Goal: Task Accomplishment & Management: Manage account settings

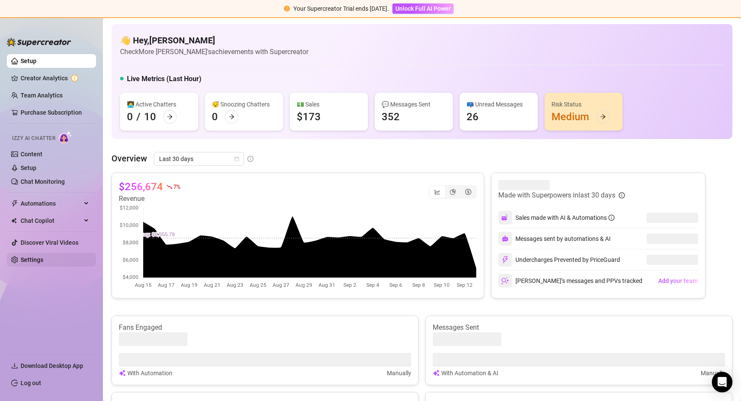
click at [37, 261] on link "Settings" at bounding box center [32, 259] width 23 height 7
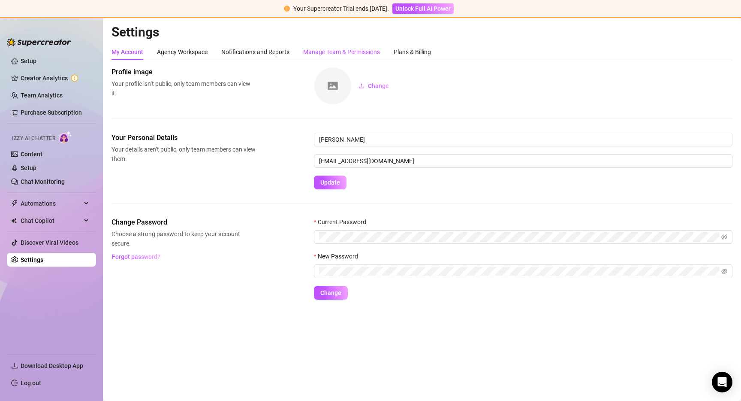
click at [347, 51] on div "Manage Team & Permissions" at bounding box center [341, 51] width 77 height 9
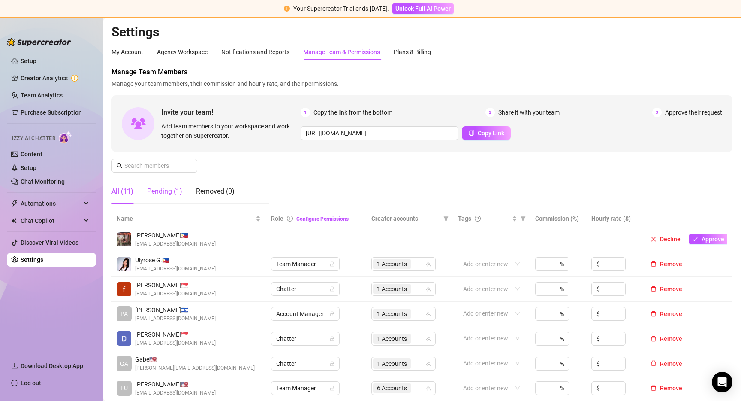
click at [167, 194] on div "Pending (1)" at bounding box center [164, 191] width 35 height 10
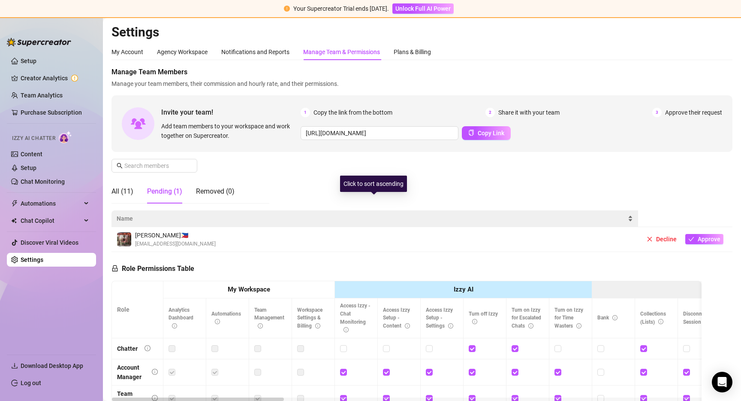
scroll to position [24, 0]
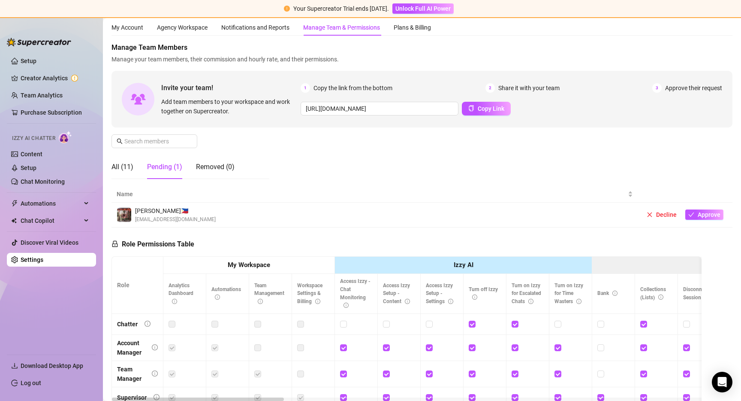
click at [214, 212] on div "[PERSON_NAME] 🇵🇭 [EMAIL_ADDRESS][DOMAIN_NAME]" at bounding box center [375, 215] width 516 height 18
click at [698, 215] on span "Approve" at bounding box center [709, 214] width 23 height 7
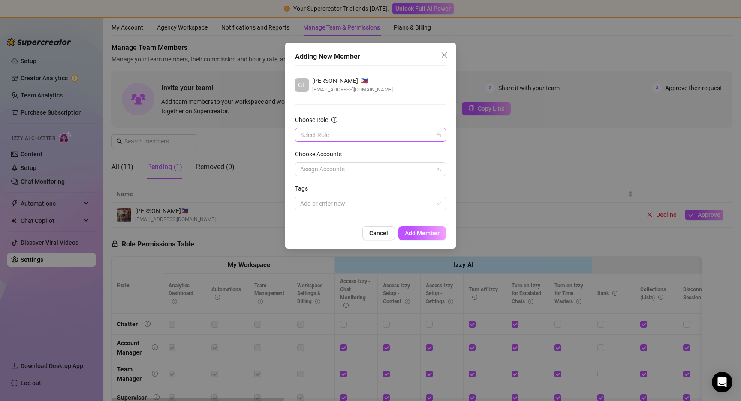
click at [342, 134] on input "Choose Role" at bounding box center [366, 134] width 133 height 13
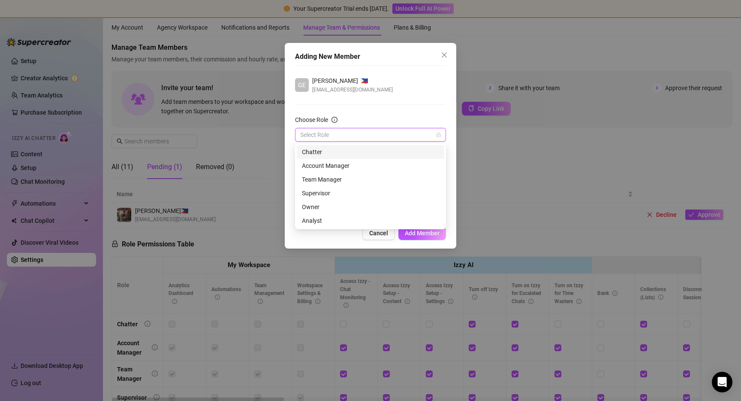
click at [335, 153] on div "Chatter" at bounding box center [370, 151] width 137 height 9
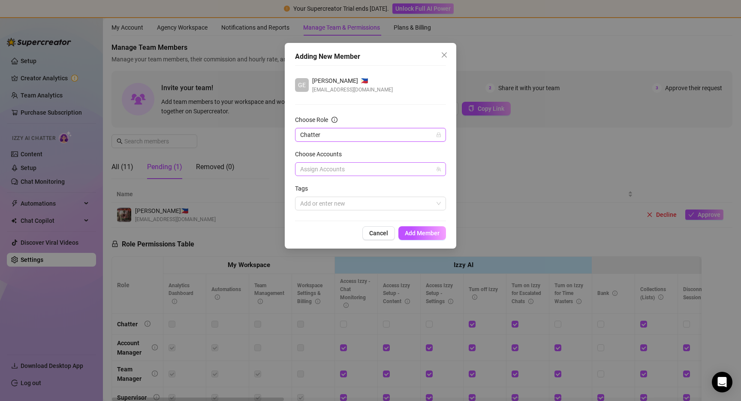
click at [333, 168] on div at bounding box center [366, 169] width 139 height 12
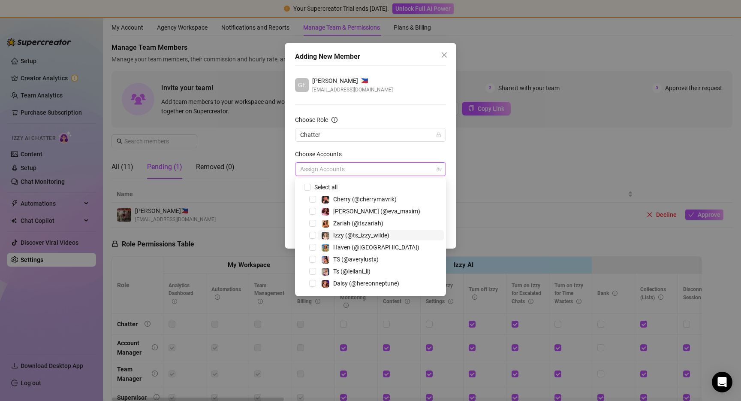
scroll to position [82, 0]
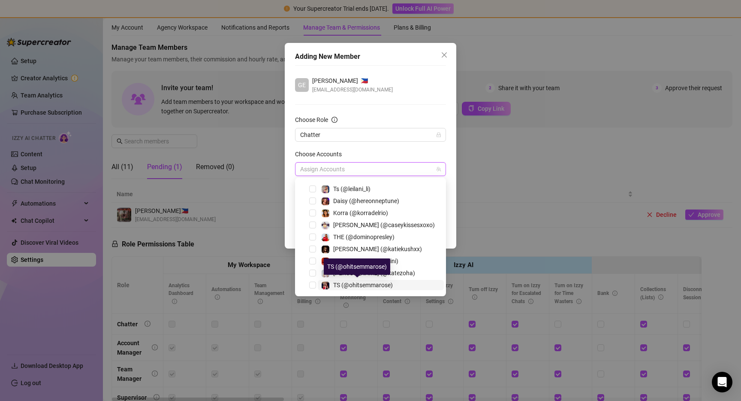
click at [350, 284] on span "TS (@ohitsemmarose)" at bounding box center [363, 284] width 60 height 7
click at [405, 89] on div "GE [PERSON_NAME] 🇵🇭 [EMAIL_ADDRESS][DOMAIN_NAME]" at bounding box center [370, 85] width 151 height 18
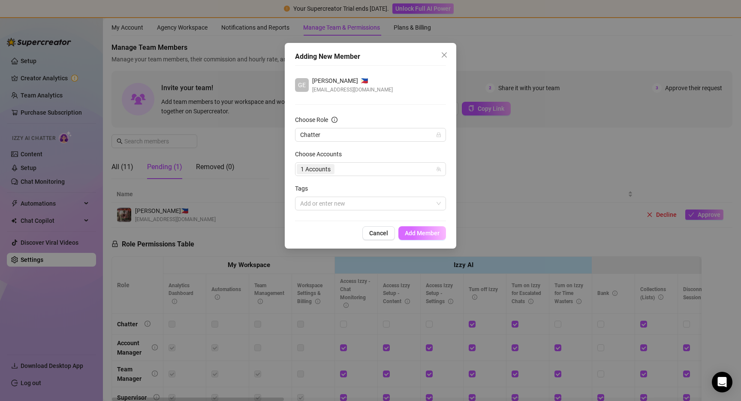
click at [423, 232] on span "Add Member" at bounding box center [422, 232] width 35 height 7
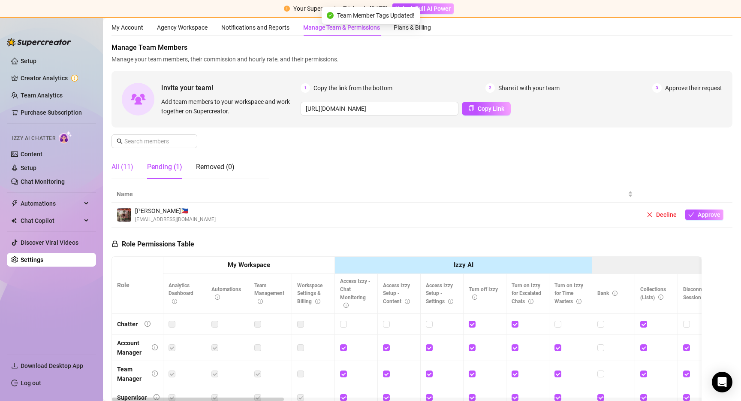
click at [127, 169] on div "All (11)" at bounding box center [123, 167] width 22 height 10
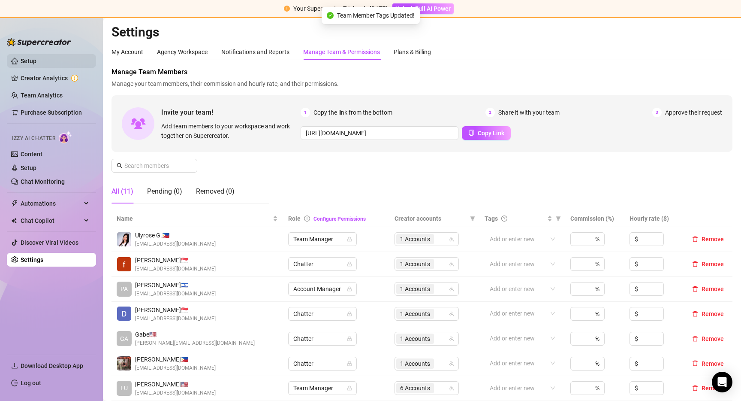
scroll to position [0, 0]
click at [26, 63] on link "Setup" at bounding box center [29, 60] width 16 height 7
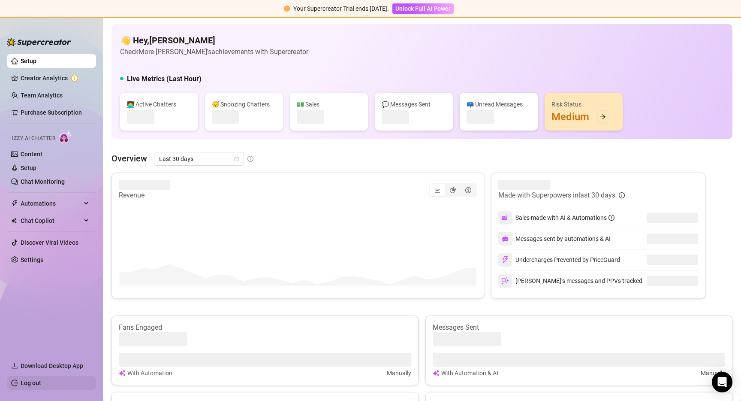
click at [40, 379] on link "Log out" at bounding box center [31, 382] width 21 height 7
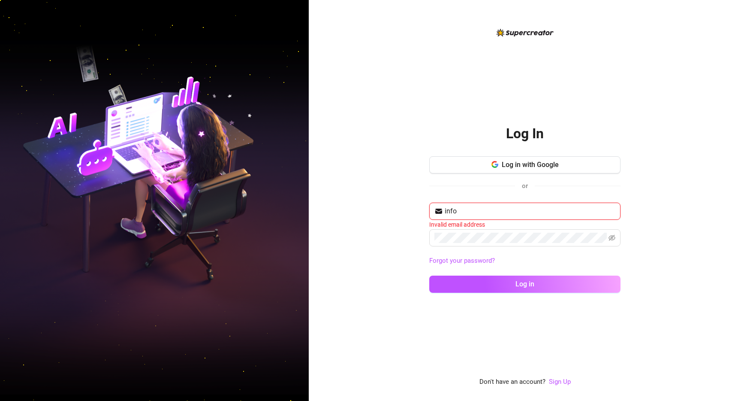
type input "info.jcc.llc@gmail.com"
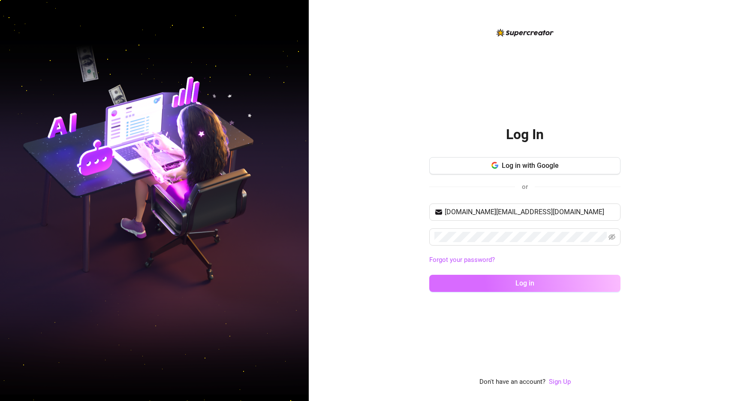
click at [560, 288] on button "Log in" at bounding box center [524, 283] width 191 height 17
